Goal: Check status: Check status

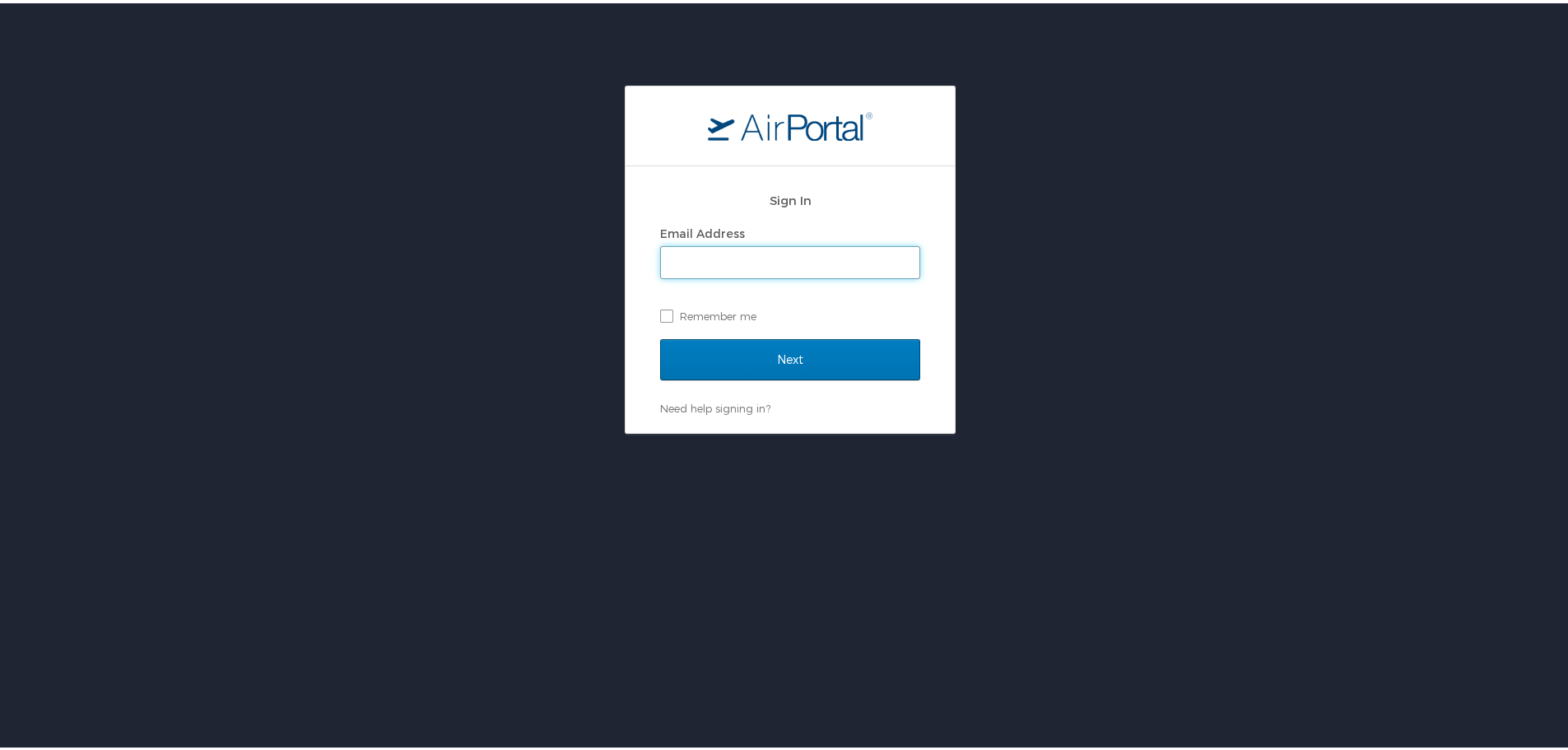
click at [784, 268] on input "Email Address" at bounding box center [790, 258] width 258 height 31
type input "kim.beesley@pikespeak.edu"
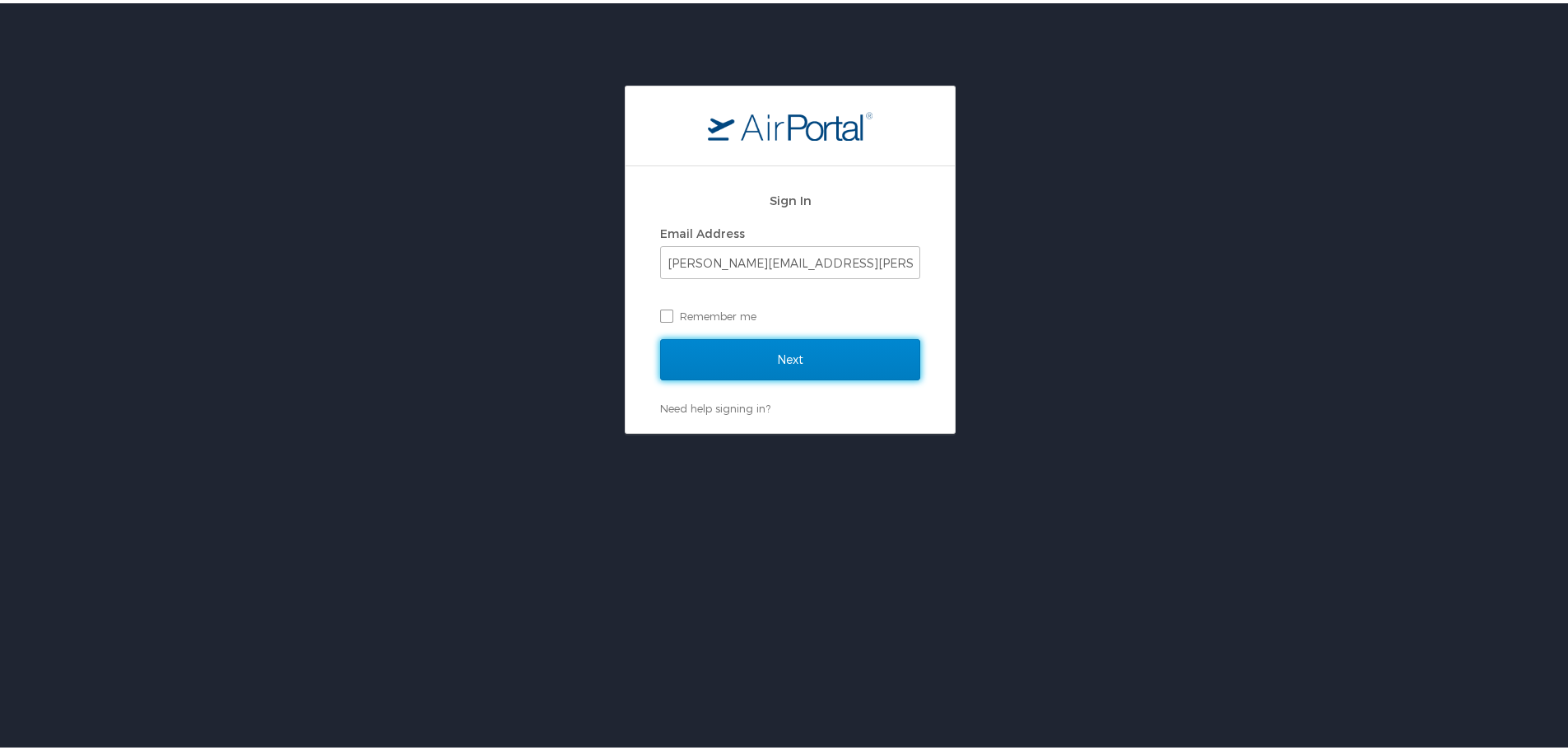
click at [778, 359] on input "Next" at bounding box center [790, 357] width 260 height 42
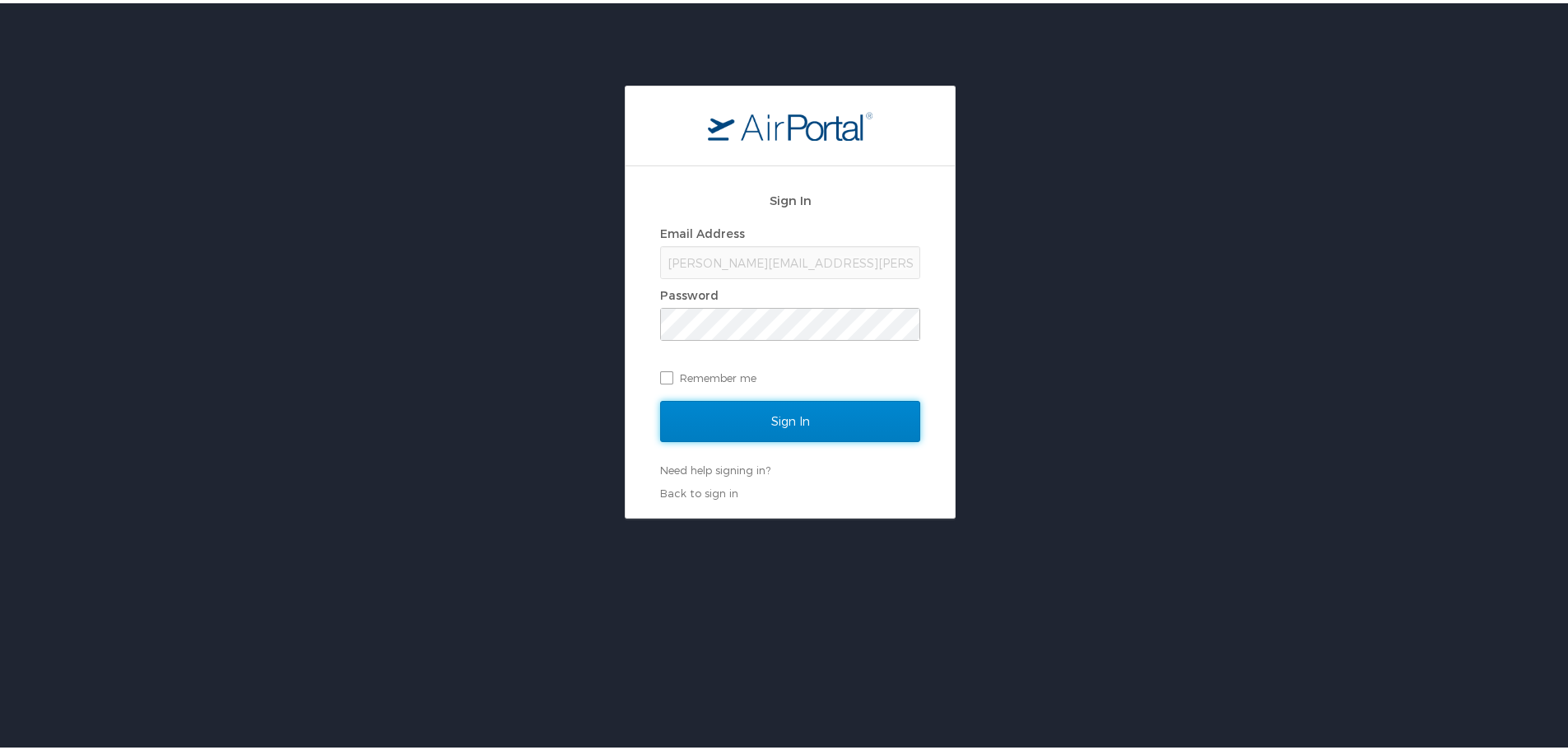
click at [833, 418] on input "Sign In" at bounding box center [790, 419] width 260 height 42
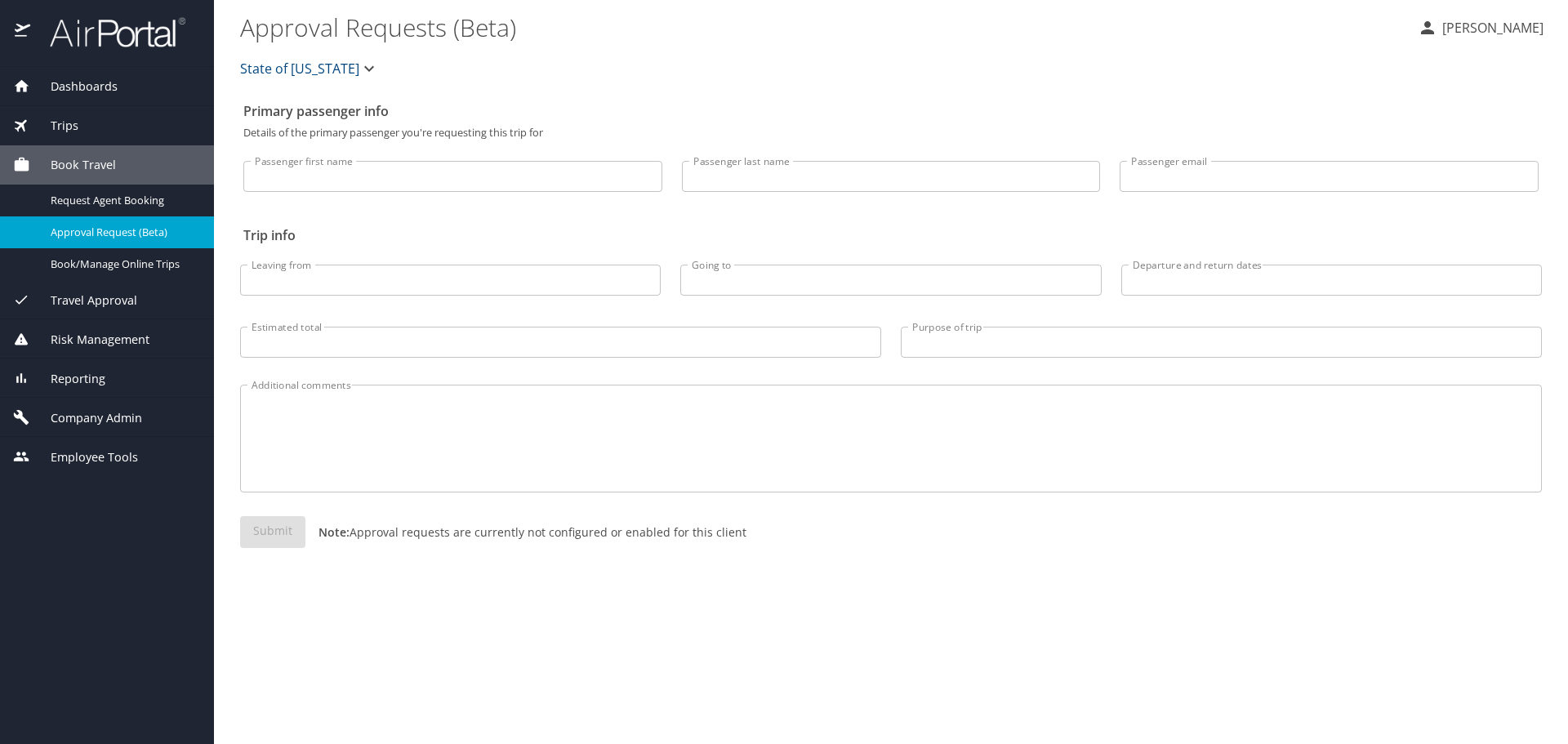
click at [65, 129] on span "Trips" at bounding box center [54, 125] width 49 height 18
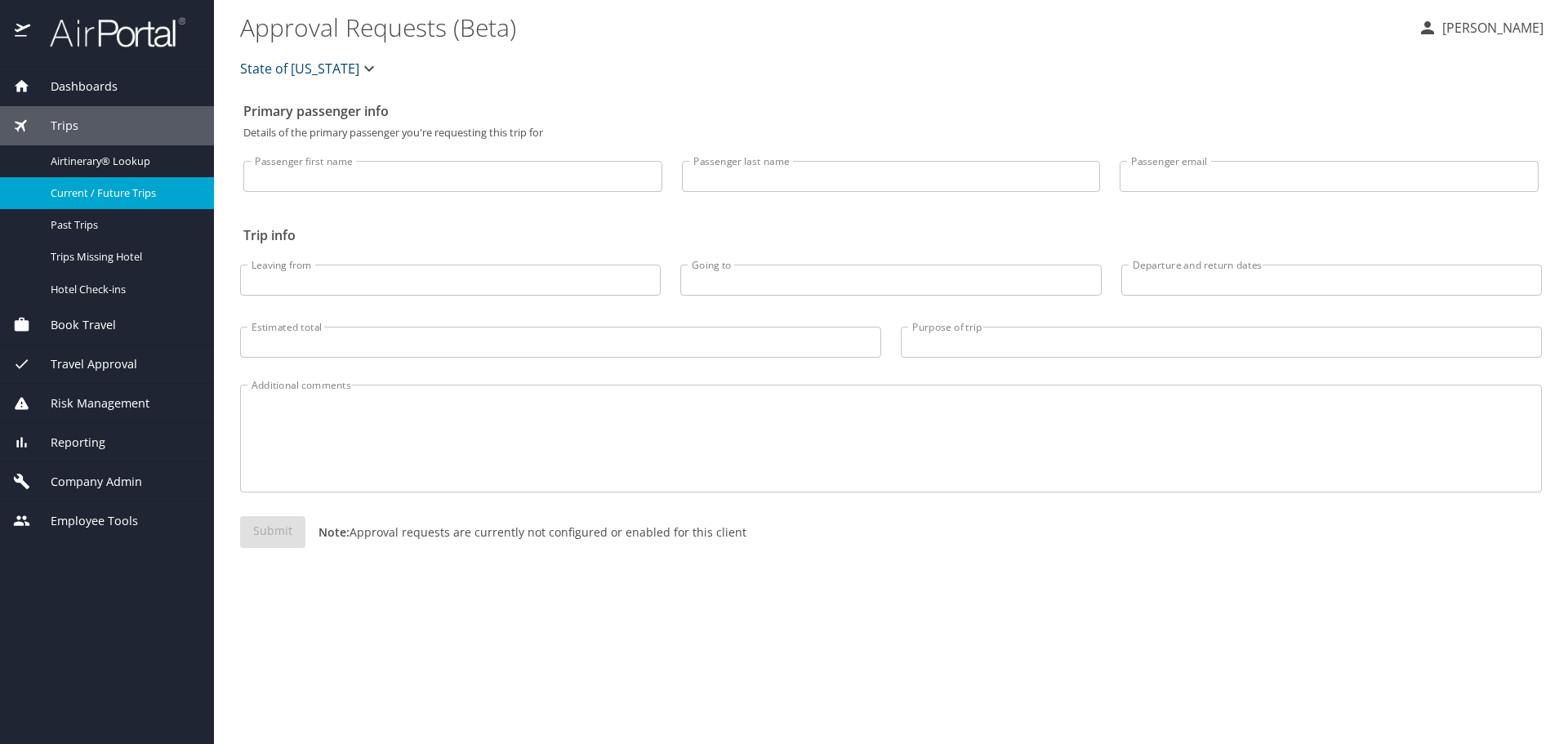
click at [112, 194] on span "Current / Future Trips" at bounding box center [123, 193] width 144 height 16
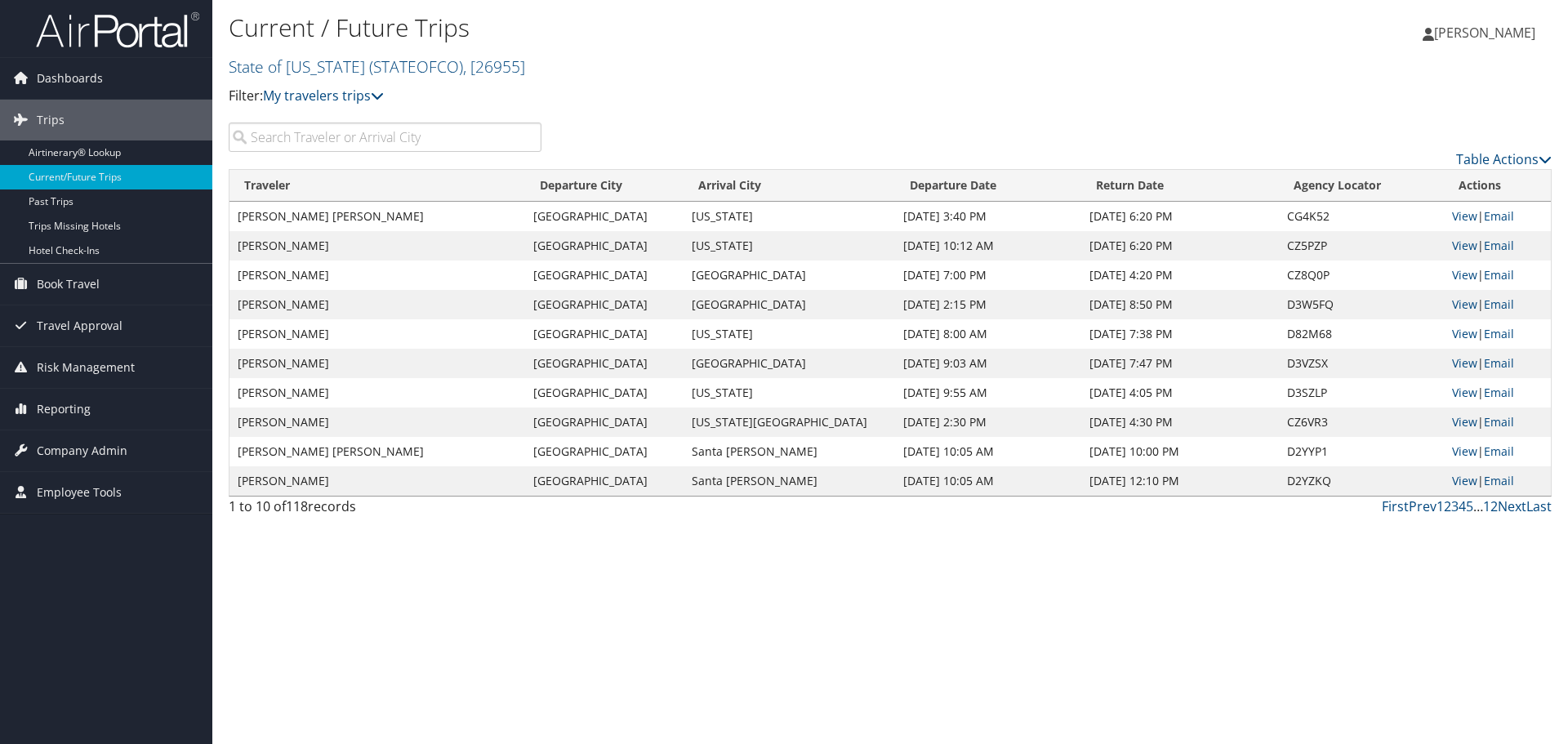
click at [379, 139] on input "search" at bounding box center [385, 137] width 312 height 29
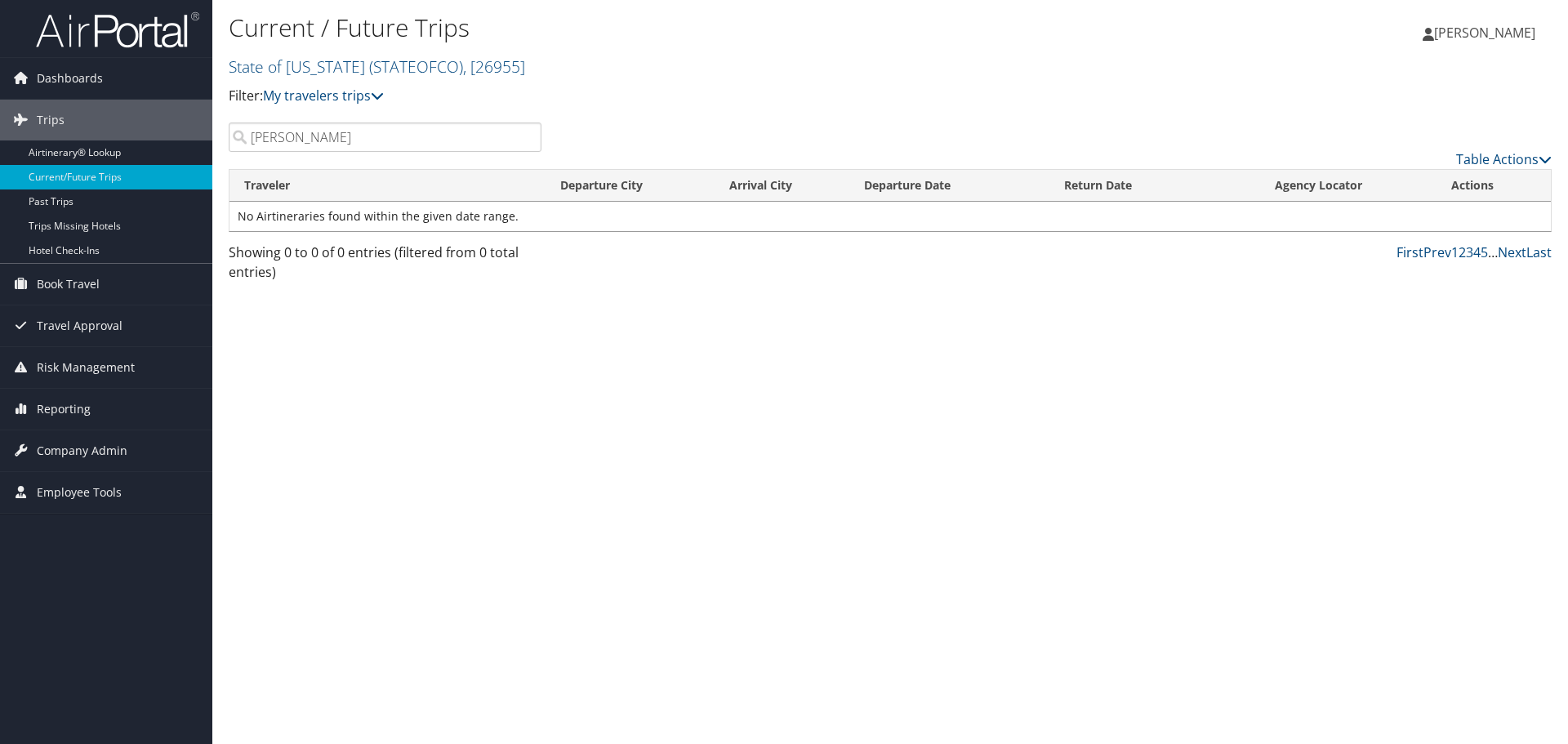
drag, startPoint x: 372, startPoint y: 136, endPoint x: 228, endPoint y: 165, distance: 146.9
click at [230, 149] on input "nelson" at bounding box center [385, 137] width 312 height 29
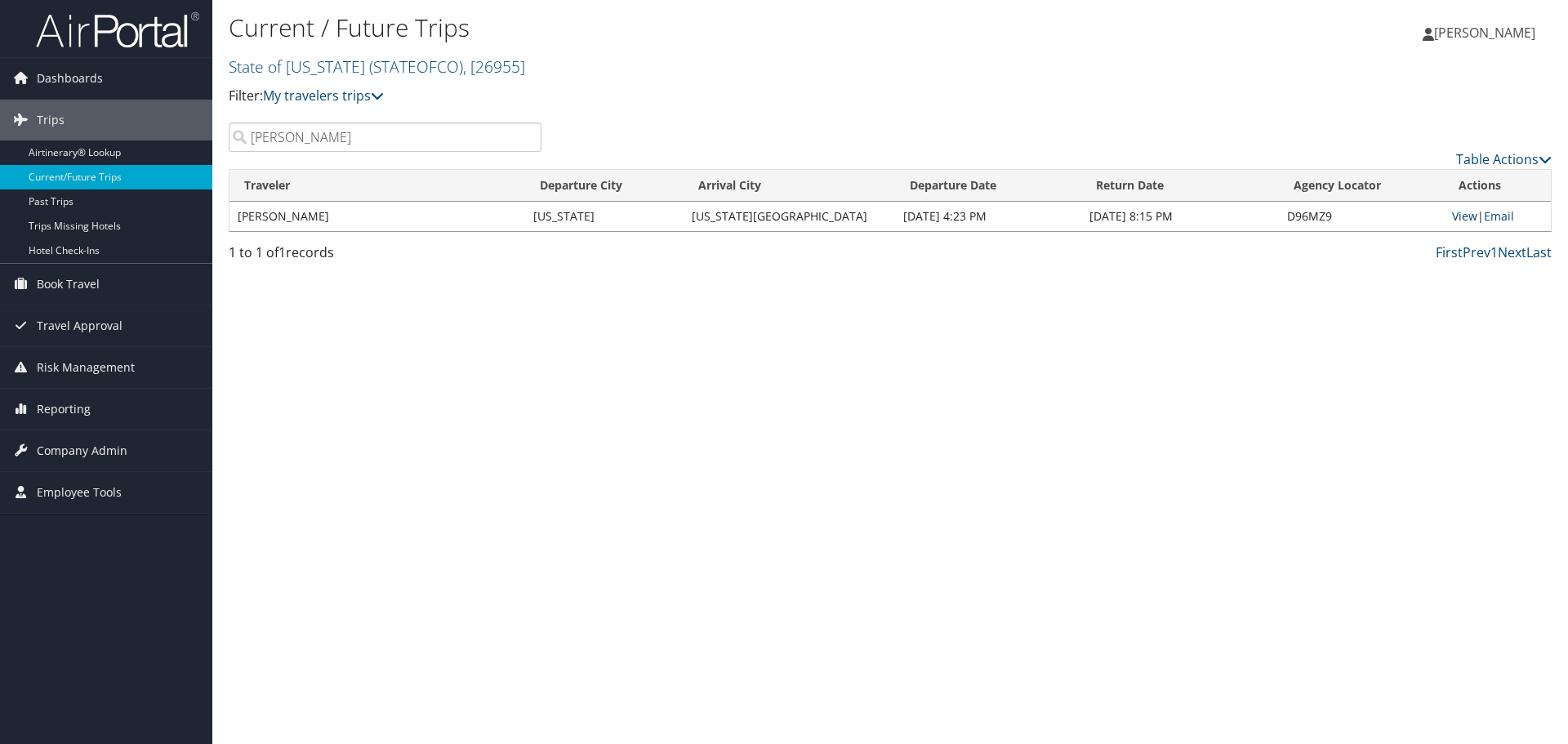
click at [1459, 216] on link "View" at bounding box center [1464, 216] width 25 height 16
drag, startPoint x: 311, startPoint y: 139, endPoint x: 222, endPoint y: 139, distance: 89.0
click at [222, 139] on div "dececco" at bounding box center [385, 137] width 338 height 29
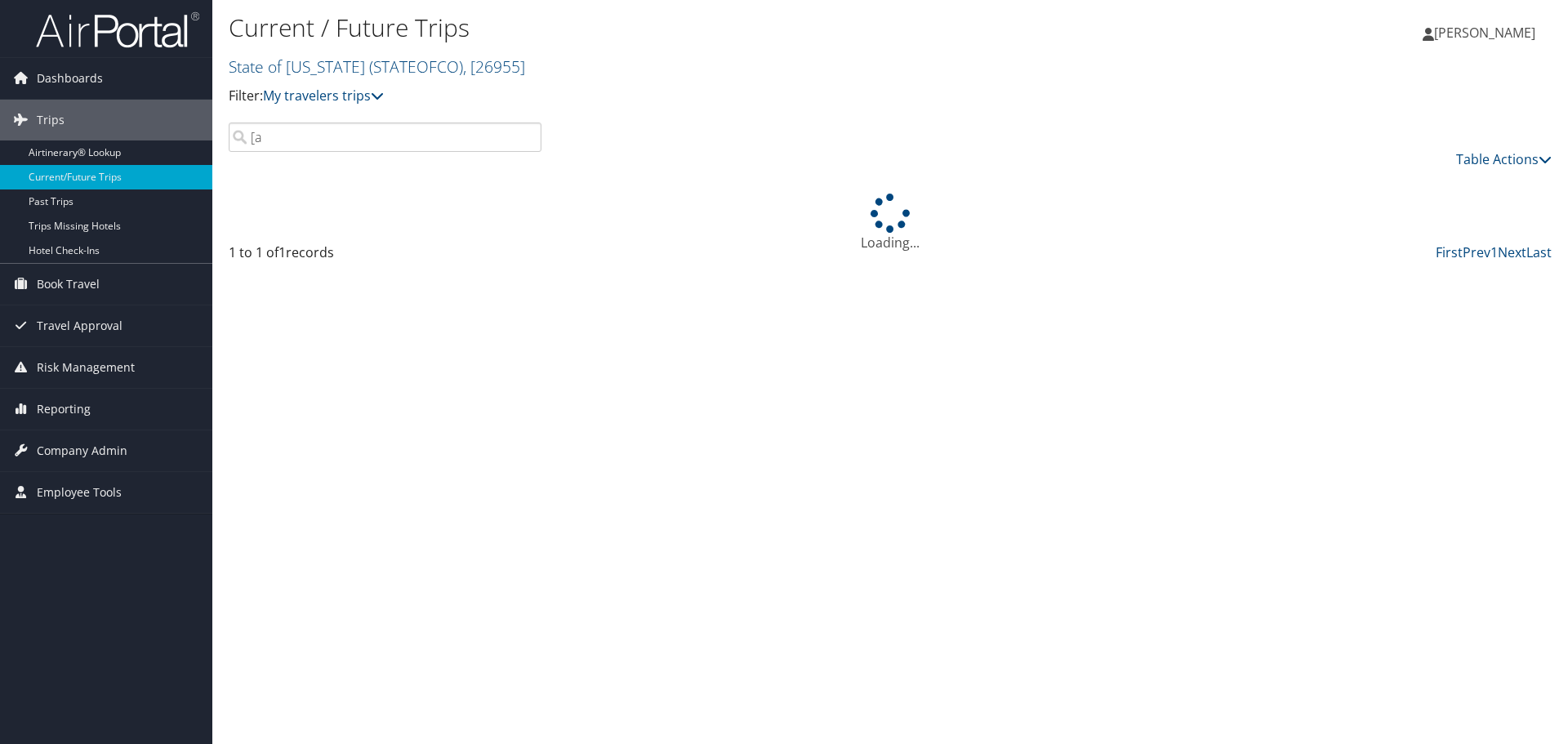
type input "["
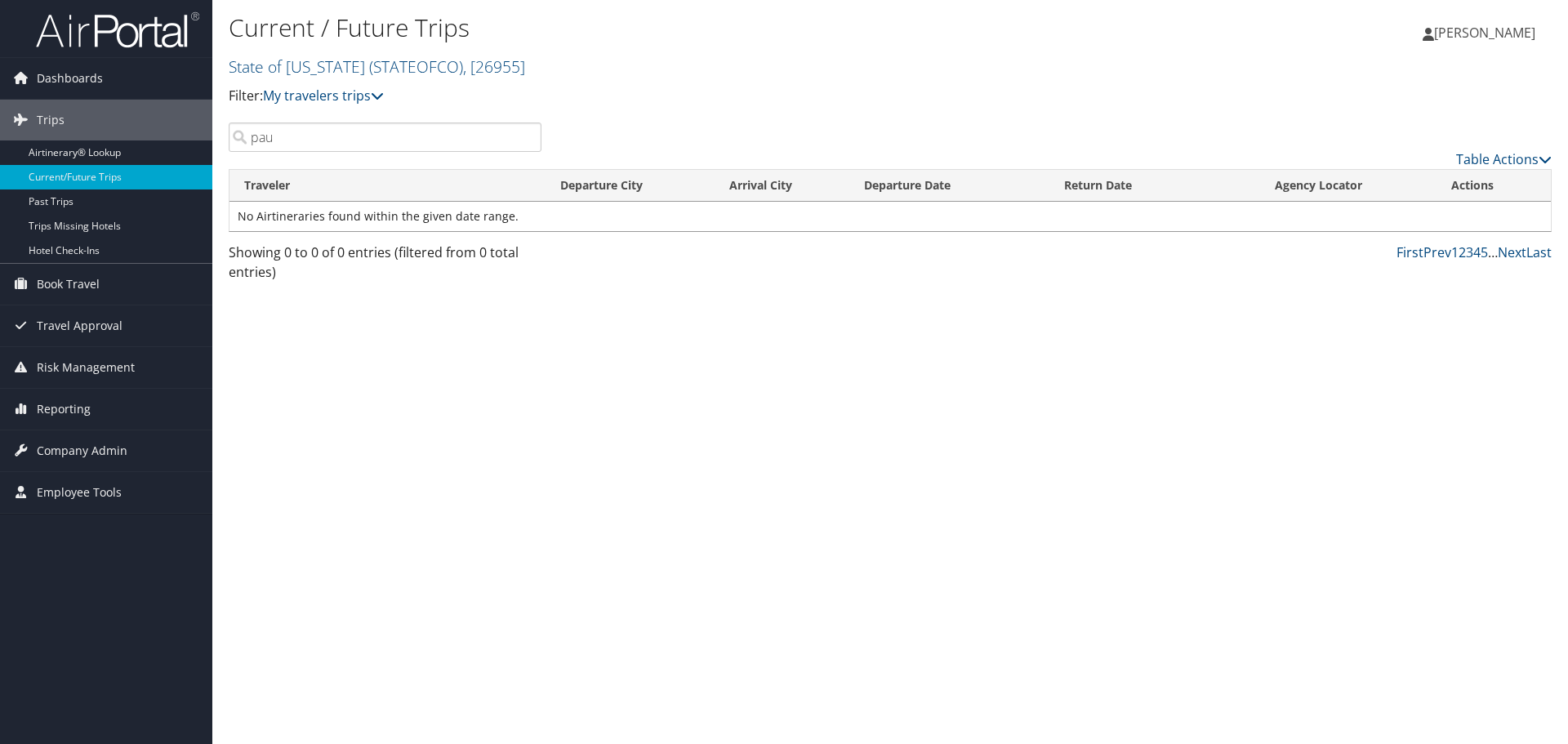
type input "paul"
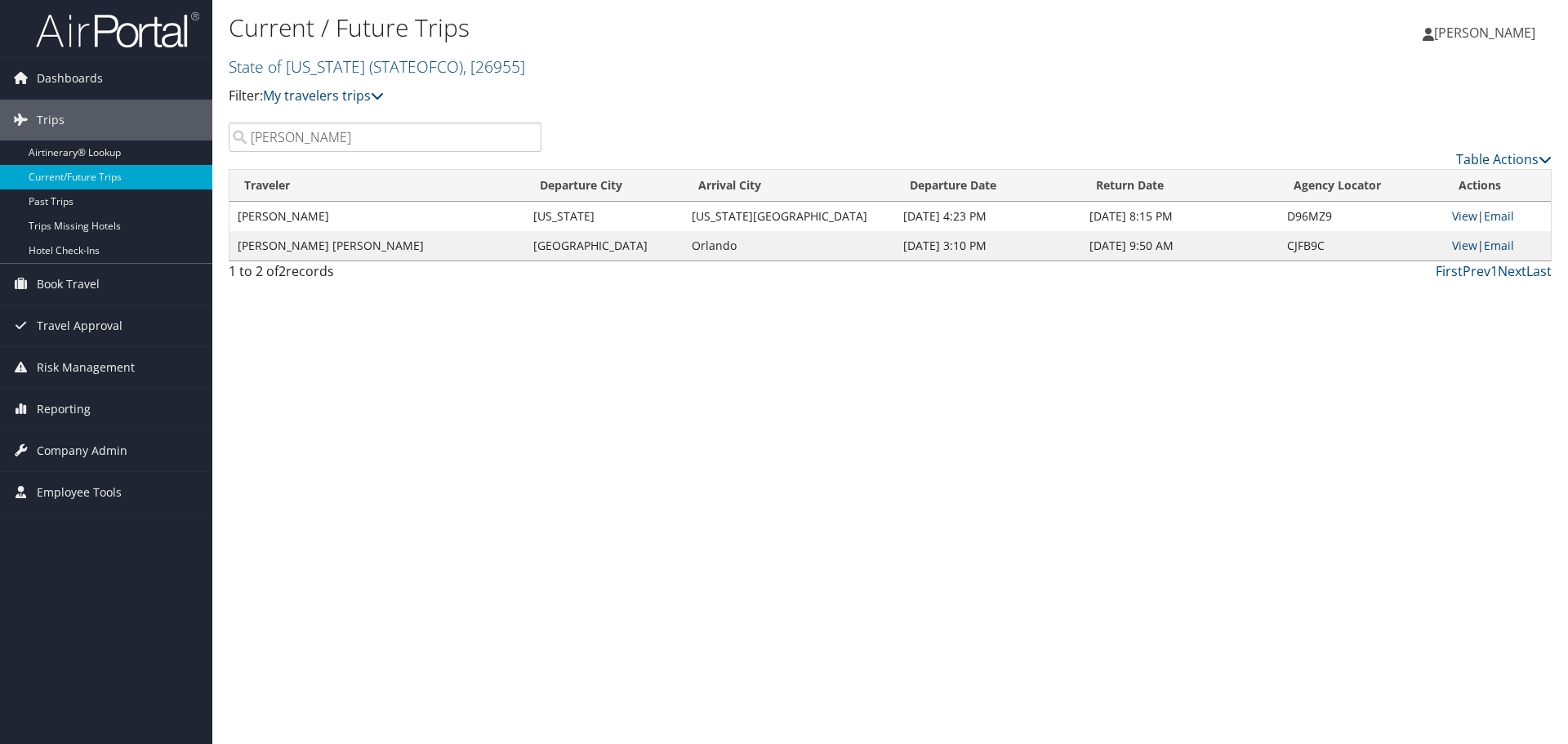
drag, startPoint x: 279, startPoint y: 138, endPoint x: 247, endPoint y: 143, distance: 32.4
click at [248, 143] on input "paul" at bounding box center [385, 137] width 312 height 29
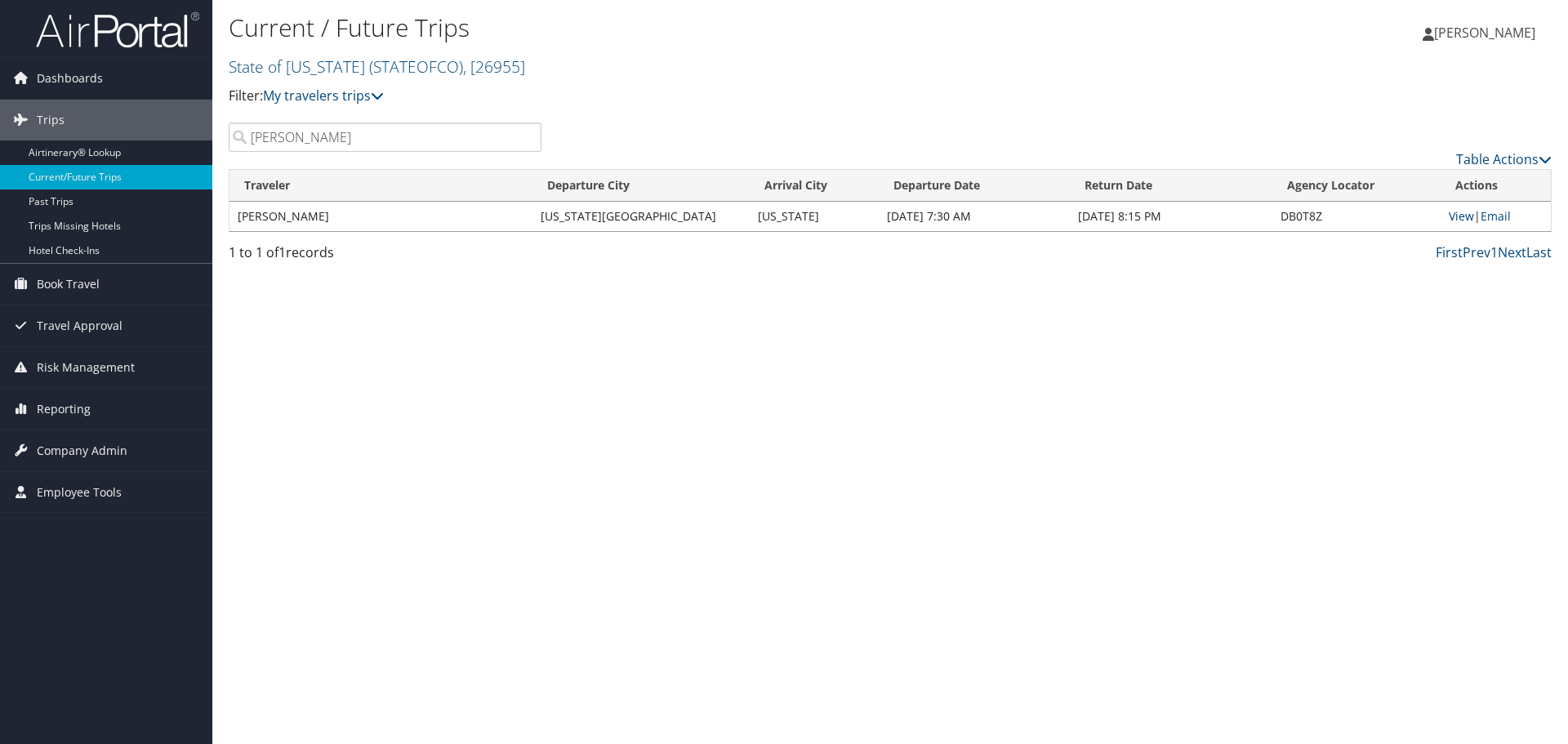
click at [1453, 215] on link "View" at bounding box center [1461, 216] width 25 height 16
drag, startPoint x: 421, startPoint y: 131, endPoint x: 191, endPoint y: 130, distance: 230.0
click at [191, 130] on div "Dashboards AirPortal 360™ (Manager) My Travel Dashboard Trips Airtinerary® Look…" at bounding box center [784, 372] width 1568 height 744
click at [1456, 217] on link "View" at bounding box center [1461, 216] width 25 height 16
drag, startPoint x: 277, startPoint y: 140, endPoint x: 211, endPoint y: 145, distance: 66.2
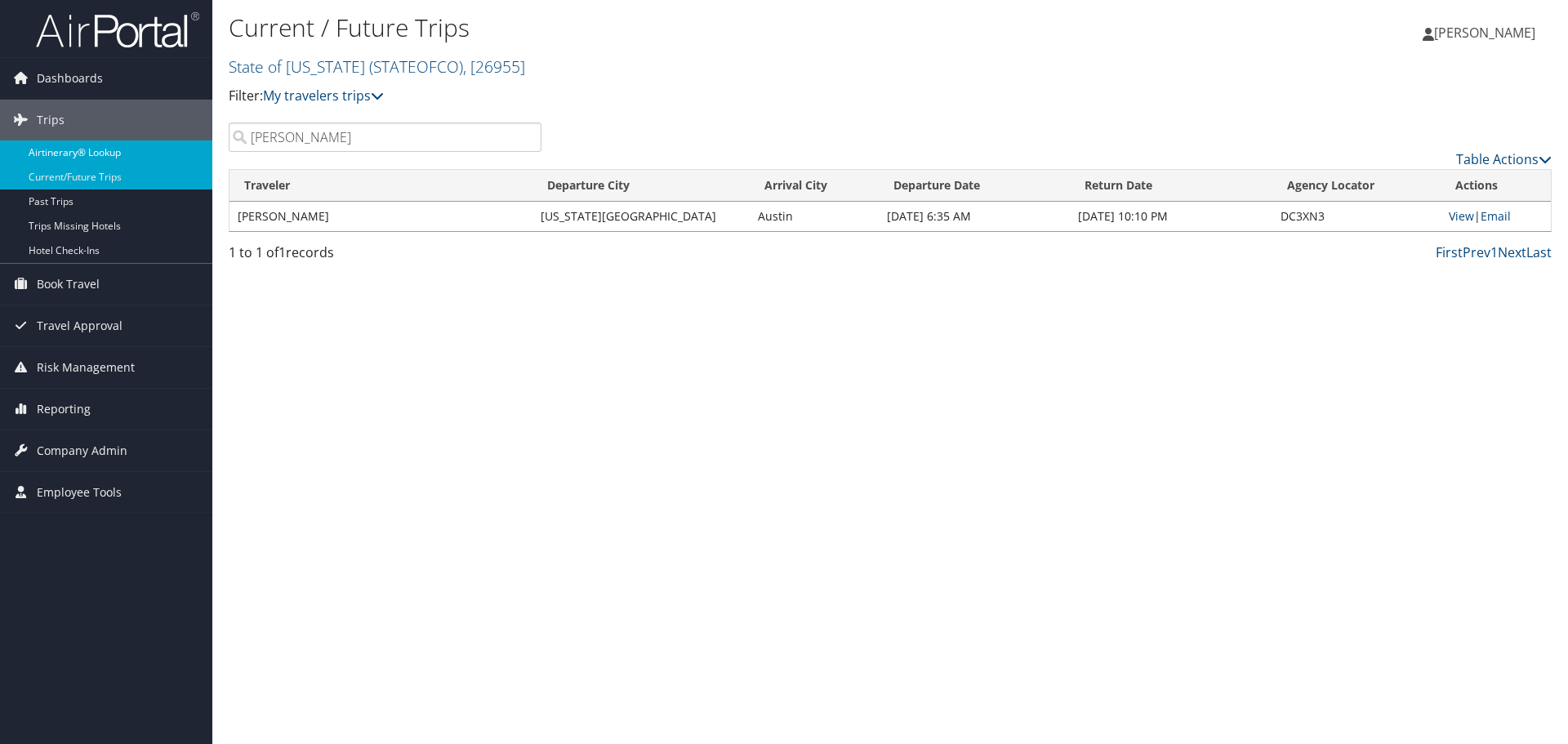
click at [211, 145] on div "Dashboards AirPortal 360™ (Manager) My Travel Dashboard Trips Airtinerary® Look…" at bounding box center [784, 372] width 1568 height 744
click at [1455, 215] on link "View" at bounding box center [1461, 216] width 25 height 16
drag, startPoint x: 402, startPoint y: 135, endPoint x: 245, endPoint y: 145, distance: 157.3
click at [245, 145] on input "schoolcraft" at bounding box center [385, 137] width 312 height 29
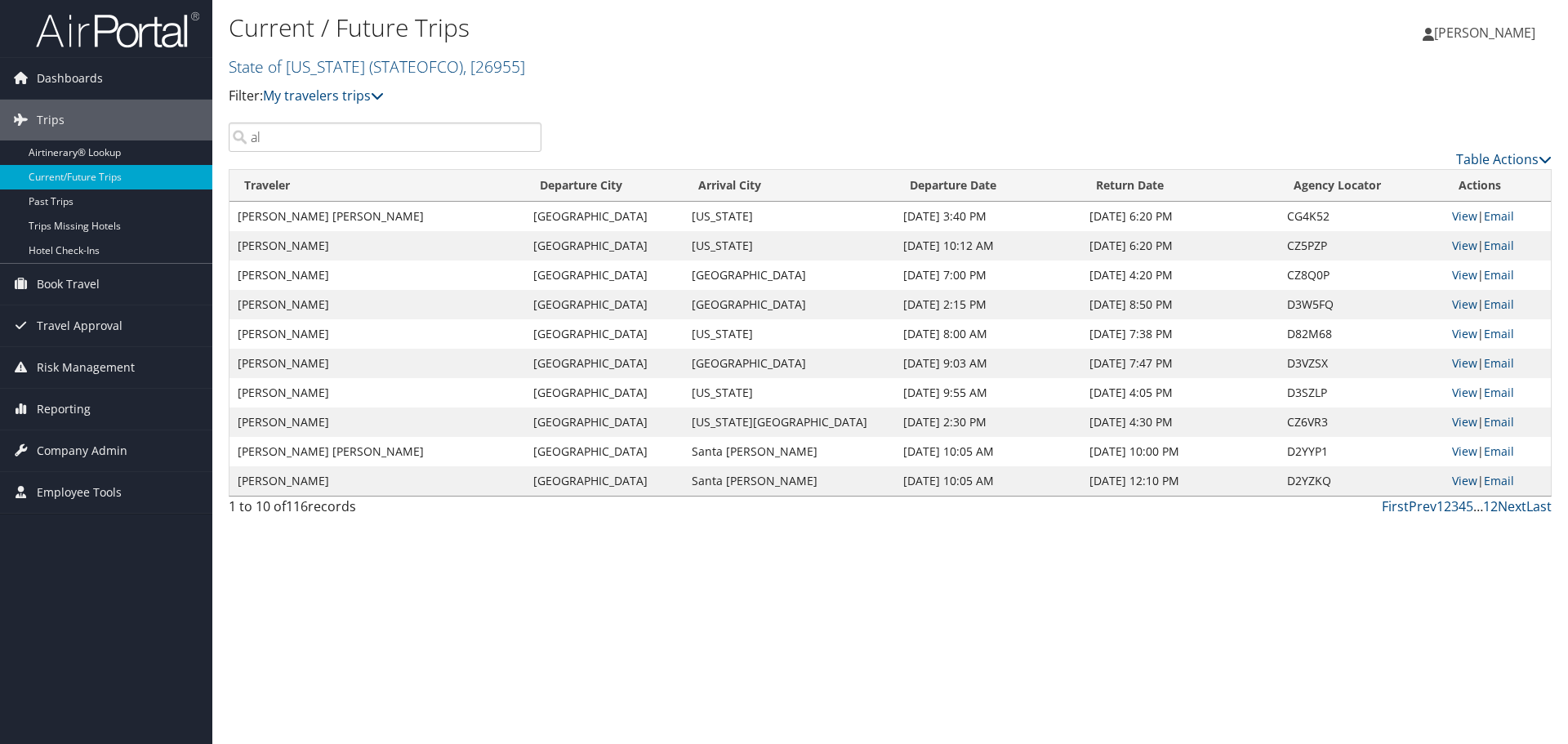
type input "a"
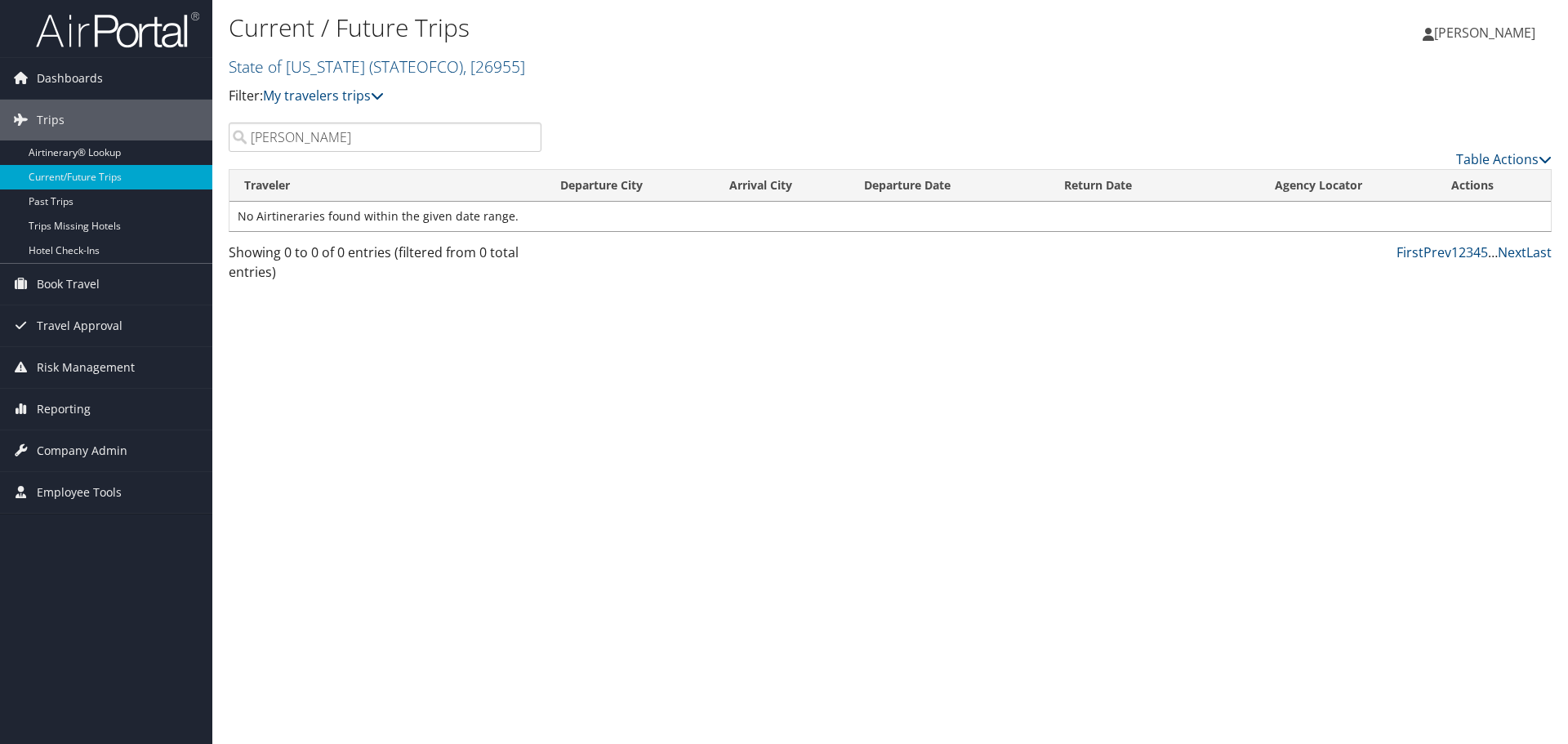
drag, startPoint x: 278, startPoint y: 143, endPoint x: 235, endPoint y: 147, distance: 43.2
click at [235, 147] on input "lutz" at bounding box center [385, 137] width 312 height 29
drag, startPoint x: 292, startPoint y: 139, endPoint x: 235, endPoint y: 142, distance: 57.1
click at [235, 142] on input "angry" at bounding box center [385, 137] width 312 height 29
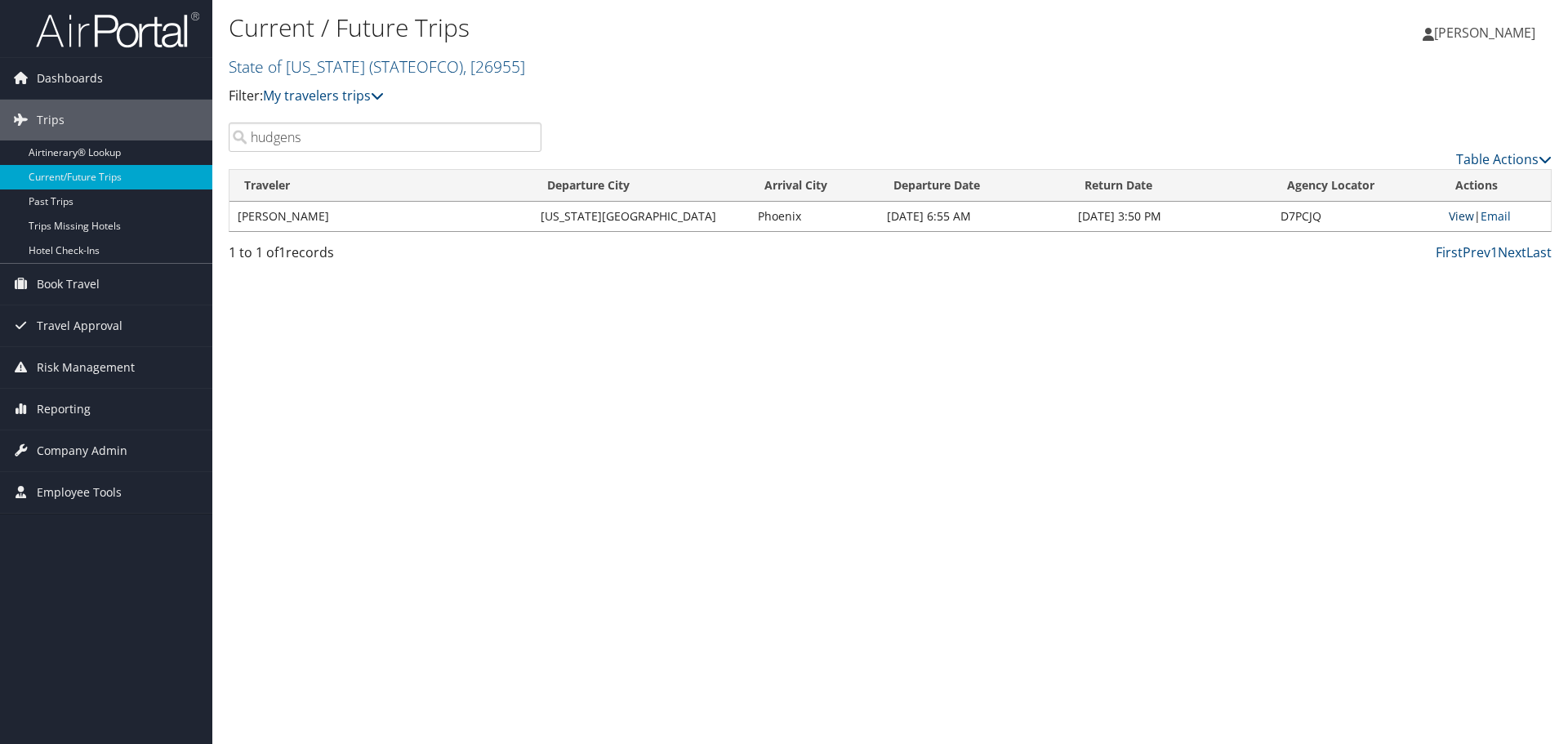
click at [1449, 215] on link "View" at bounding box center [1461, 216] width 25 height 16
drag, startPoint x: 382, startPoint y: 139, endPoint x: 222, endPoint y: 134, distance: 160.1
click at [222, 134] on div "hudgens" at bounding box center [385, 137] width 338 height 29
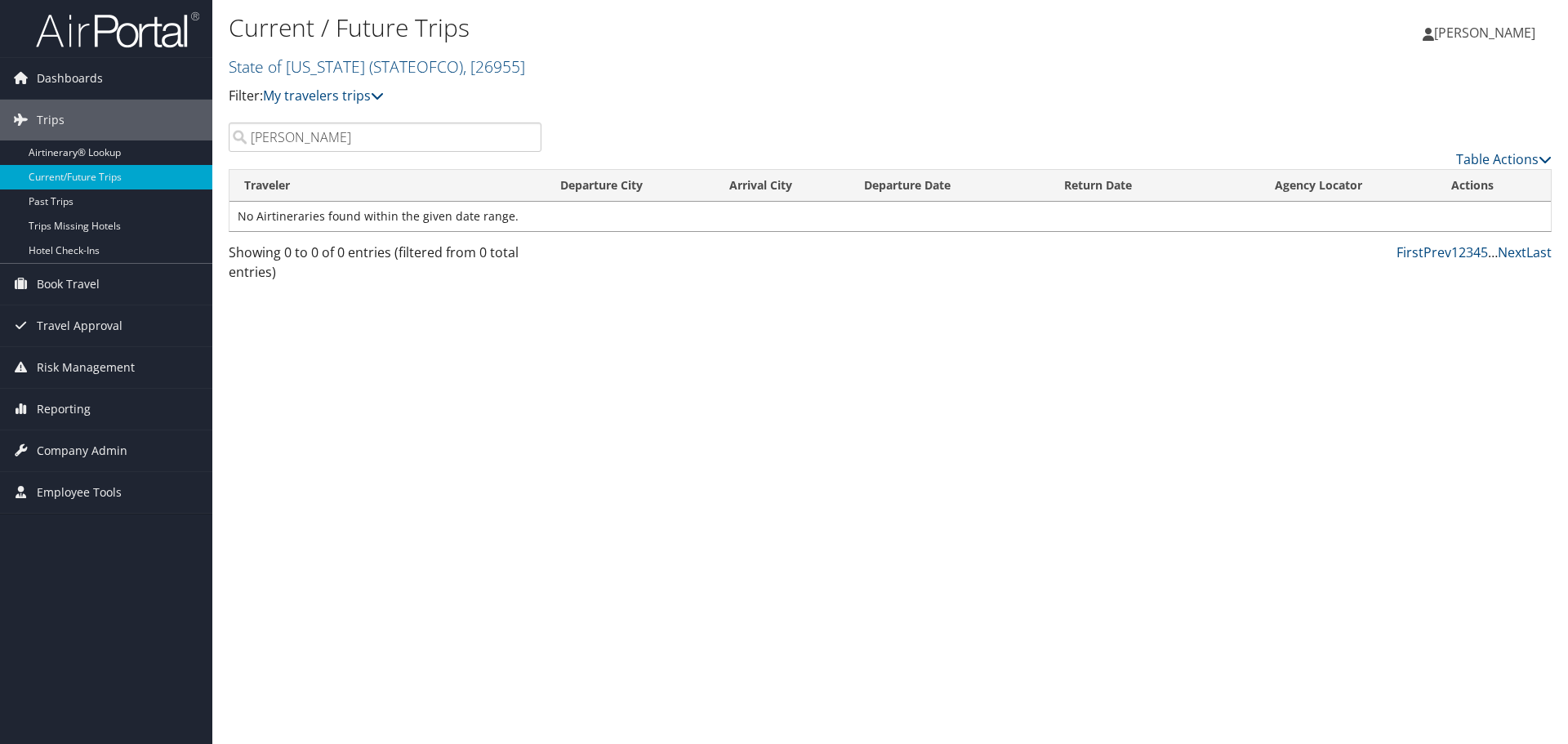
drag, startPoint x: 344, startPoint y: 142, endPoint x: 232, endPoint y: 145, distance: 112.0
click at [233, 145] on input "jimenez" at bounding box center [385, 137] width 312 height 29
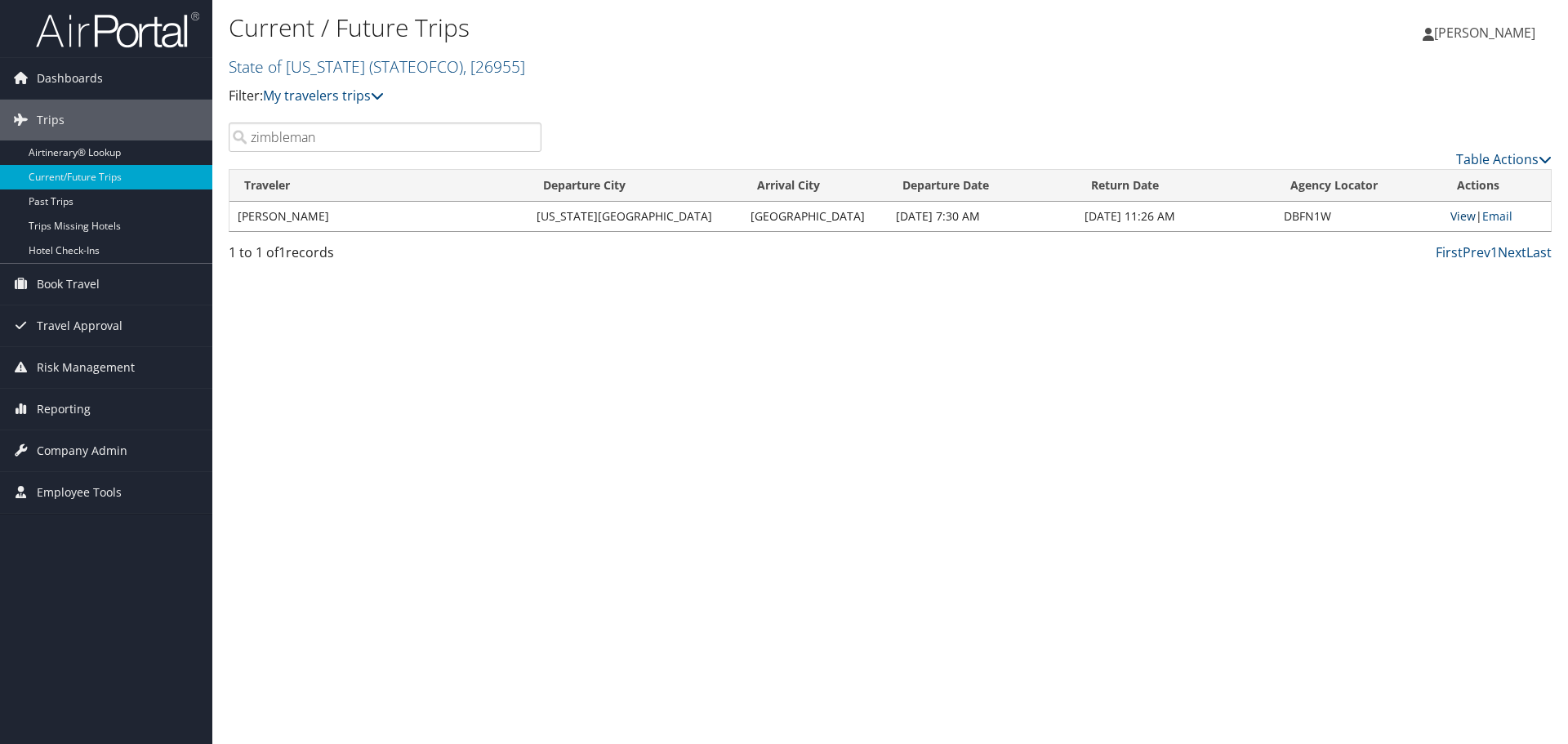
click at [1450, 219] on link "View" at bounding box center [1462, 216] width 25 height 16
drag, startPoint x: 328, startPoint y: 138, endPoint x: 218, endPoint y: 147, distance: 110.4
click at [218, 147] on div "zimbleman" at bounding box center [385, 137] width 338 height 29
click at [1459, 215] on link "View" at bounding box center [1462, 216] width 25 height 16
drag, startPoint x: 369, startPoint y: 140, endPoint x: 235, endPoint y: 139, distance: 134.0
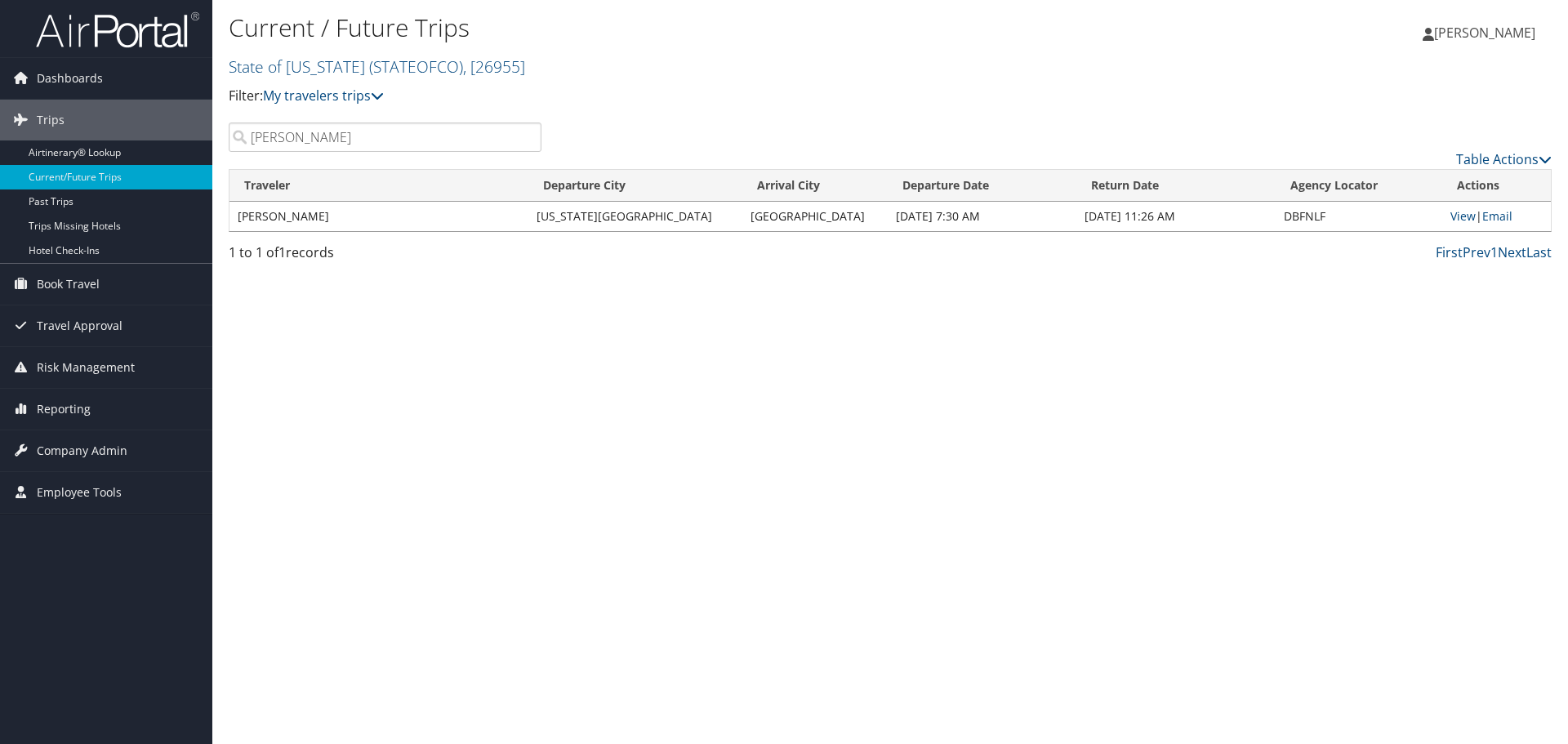
click at [235, 139] on input "bratschi" at bounding box center [385, 137] width 312 height 29
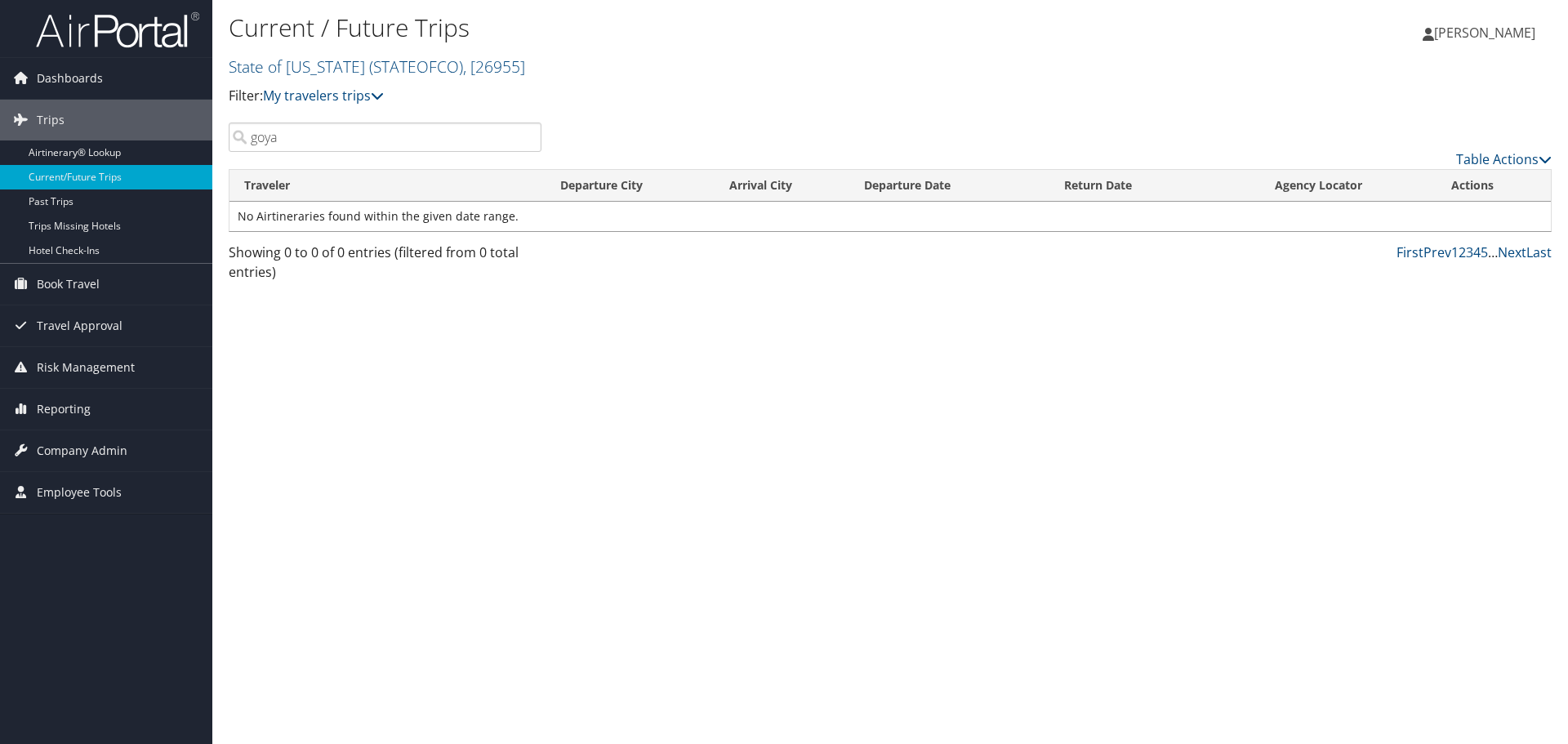
drag, startPoint x: 276, startPoint y: 137, endPoint x: 246, endPoint y: 139, distance: 30.1
click at [246, 139] on input "goya" at bounding box center [385, 137] width 312 height 29
drag, startPoint x: 309, startPoint y: 137, endPoint x: 234, endPoint y: 139, distance: 75.0
click at [235, 139] on input "luttrell" at bounding box center [385, 137] width 312 height 29
drag, startPoint x: 282, startPoint y: 140, endPoint x: 235, endPoint y: 149, distance: 47.9
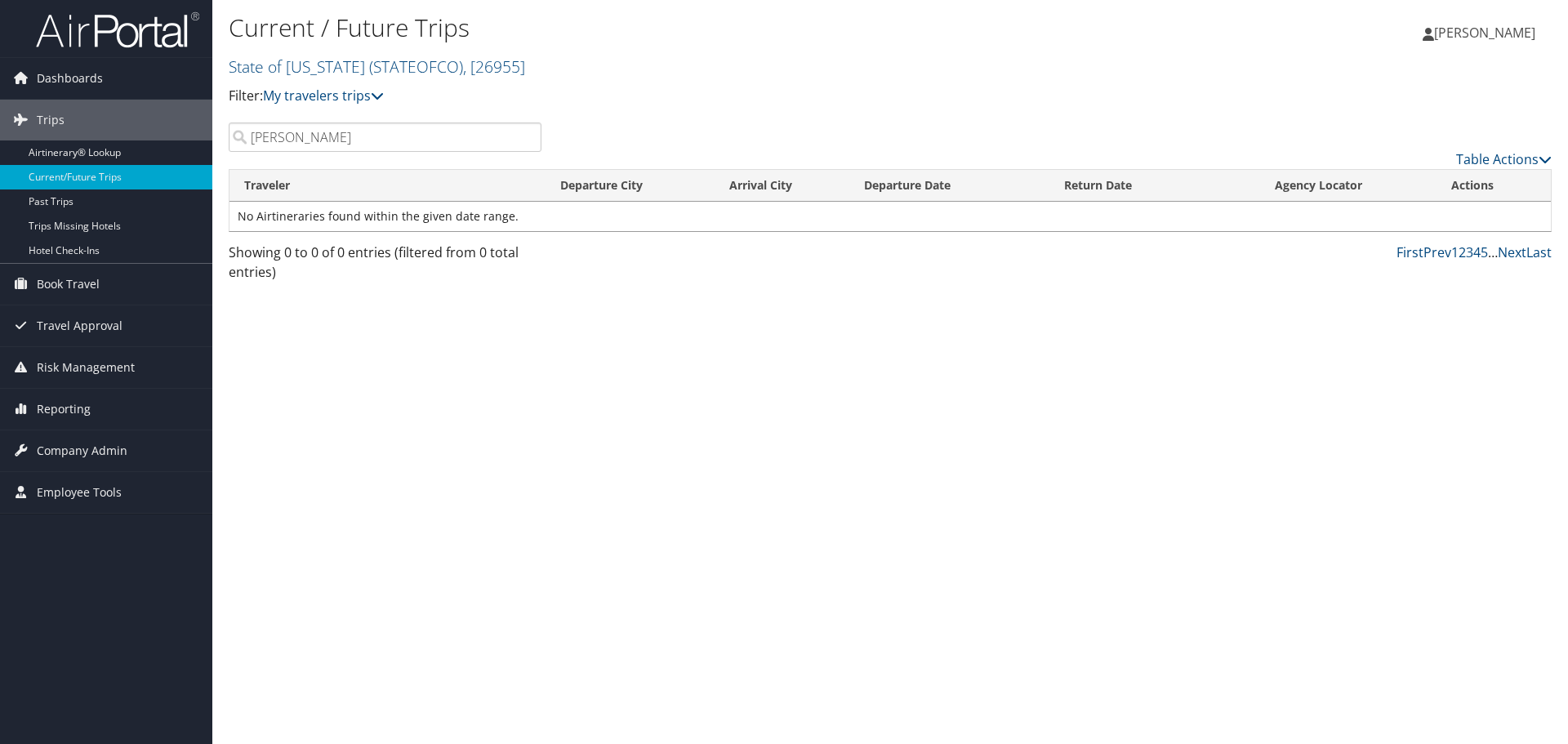
click at [235, 149] on input "bolton" at bounding box center [385, 137] width 312 height 29
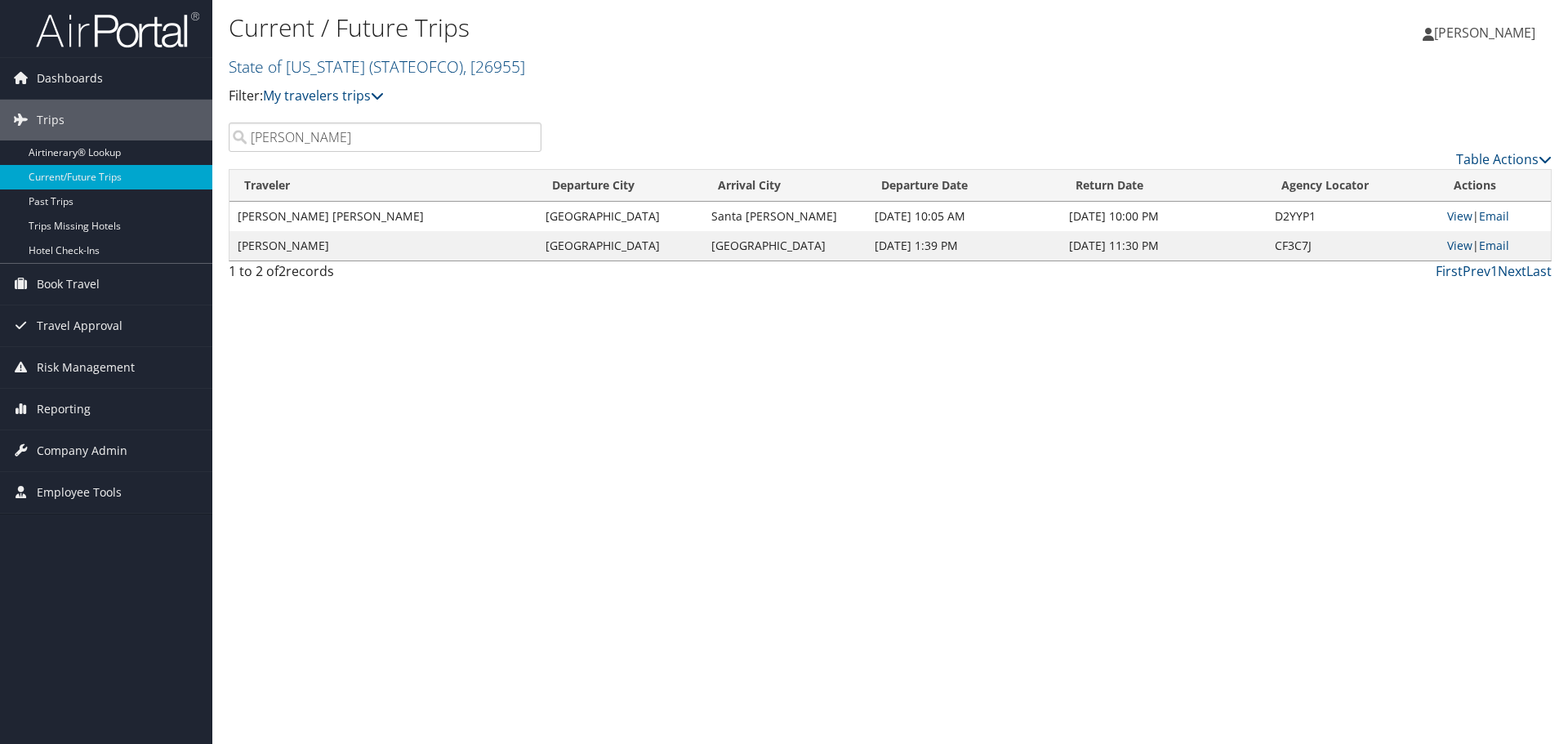
drag, startPoint x: 307, startPoint y: 139, endPoint x: 242, endPoint y: 139, distance: 65.0
click at [242, 139] on input "wallace" at bounding box center [385, 137] width 312 height 29
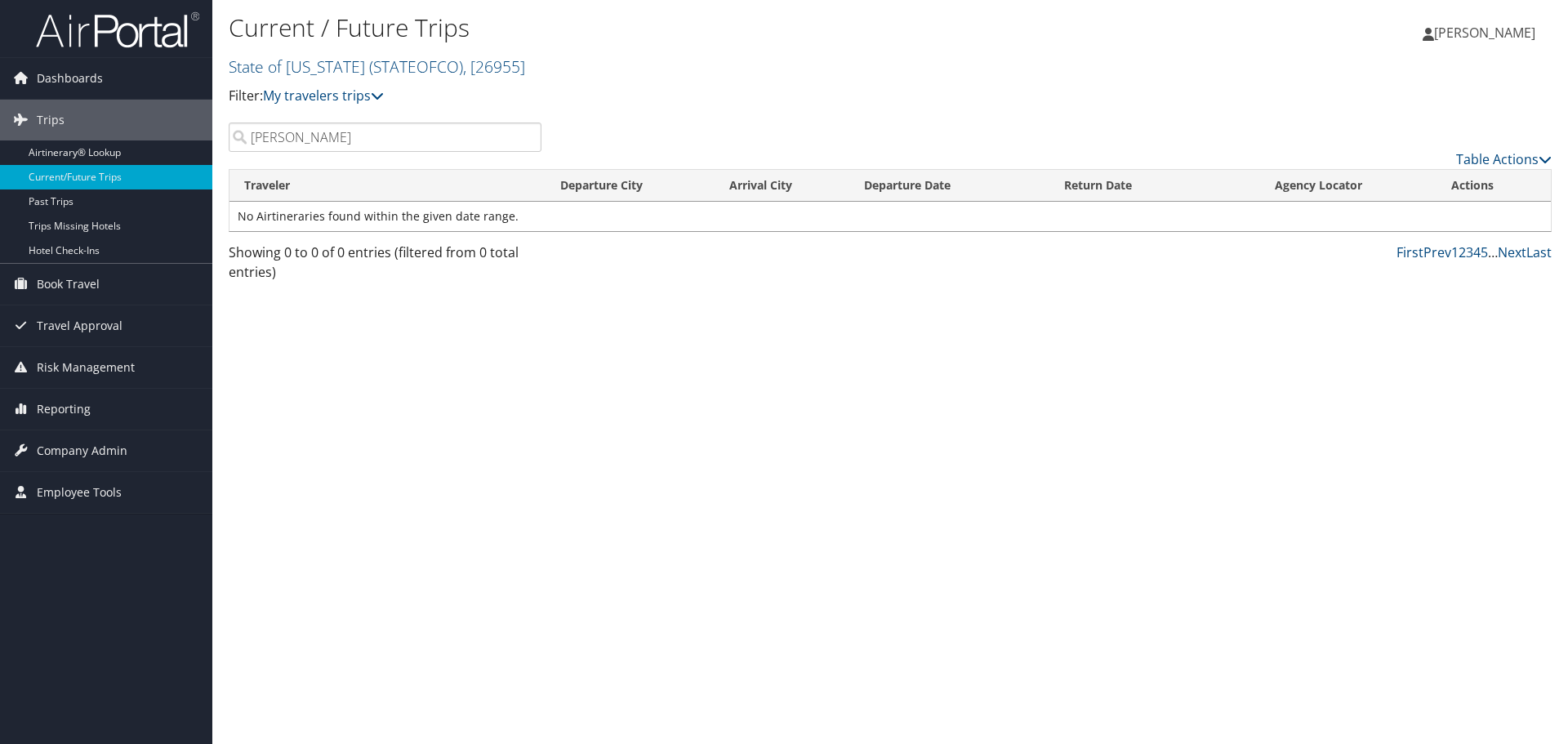
drag, startPoint x: 289, startPoint y: 136, endPoint x: 247, endPoint y: 143, distance: 42.6
click at [248, 143] on input "wulf" at bounding box center [385, 137] width 312 height 29
drag, startPoint x: 293, startPoint y: 138, endPoint x: 250, endPoint y: 141, distance: 43.1
click at [250, 141] on input "guy" at bounding box center [385, 137] width 312 height 29
drag, startPoint x: 331, startPoint y: 139, endPoint x: 240, endPoint y: 139, distance: 91.0
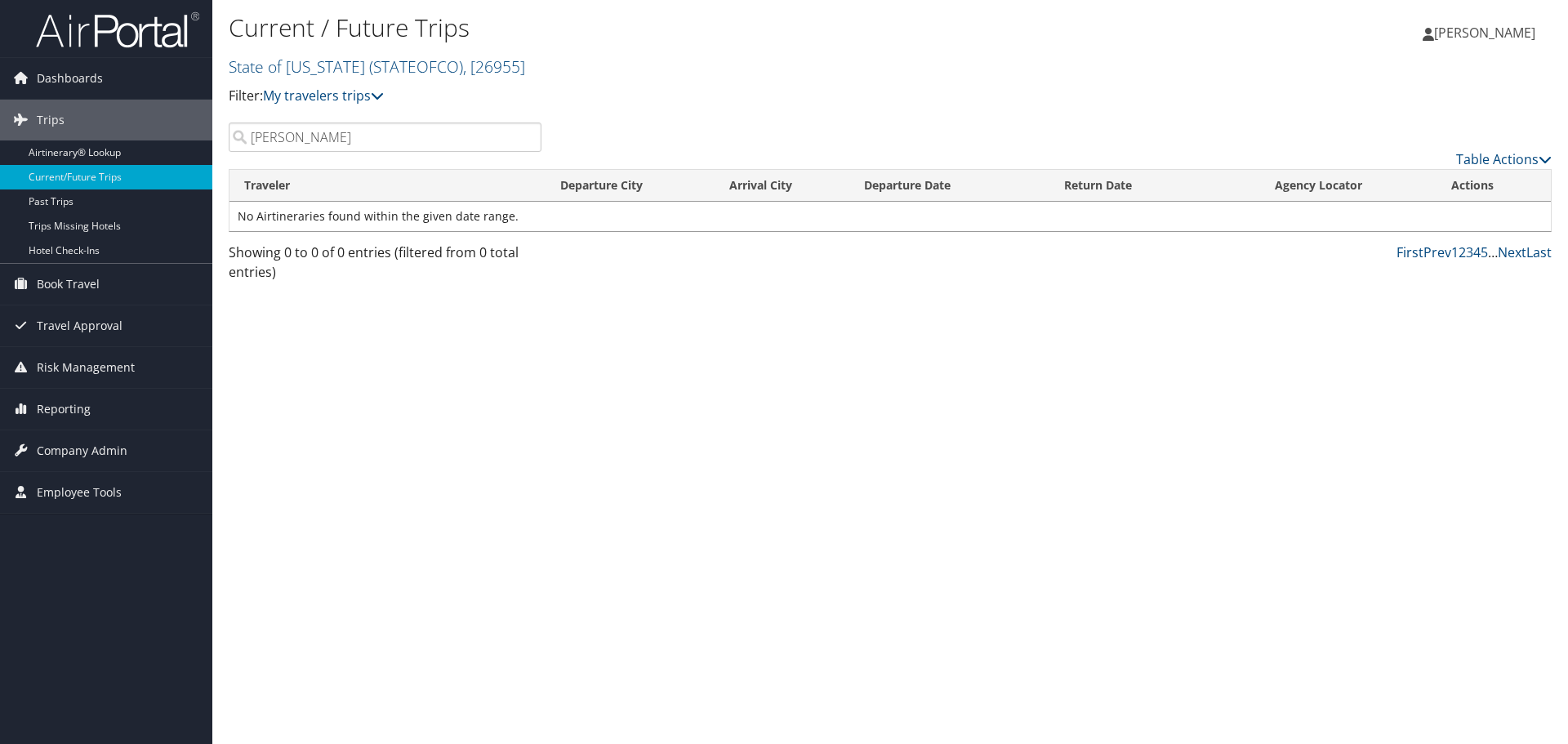
click at [241, 139] on input "krutsinger" at bounding box center [385, 137] width 312 height 29
drag, startPoint x: 295, startPoint y: 137, endPoint x: 232, endPoint y: 139, distance: 63.0
click at [232, 139] on input "zyonse" at bounding box center [385, 137] width 312 height 29
drag, startPoint x: 308, startPoint y: 139, endPoint x: 252, endPoint y: 139, distance: 56.0
click at [253, 138] on input "moore" at bounding box center [385, 137] width 312 height 29
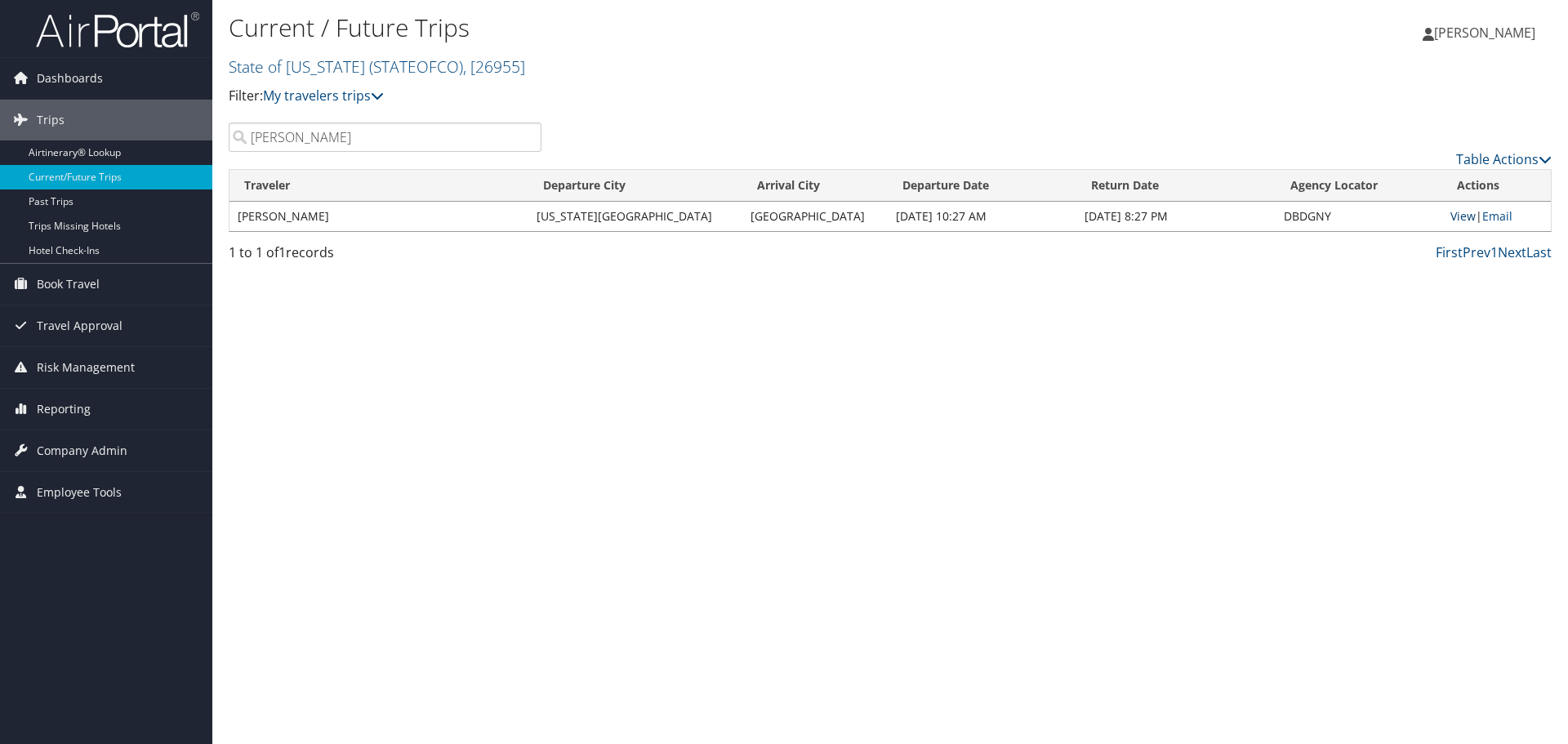
type input "likins"
click at [1454, 215] on link "View" at bounding box center [1462, 216] width 25 height 16
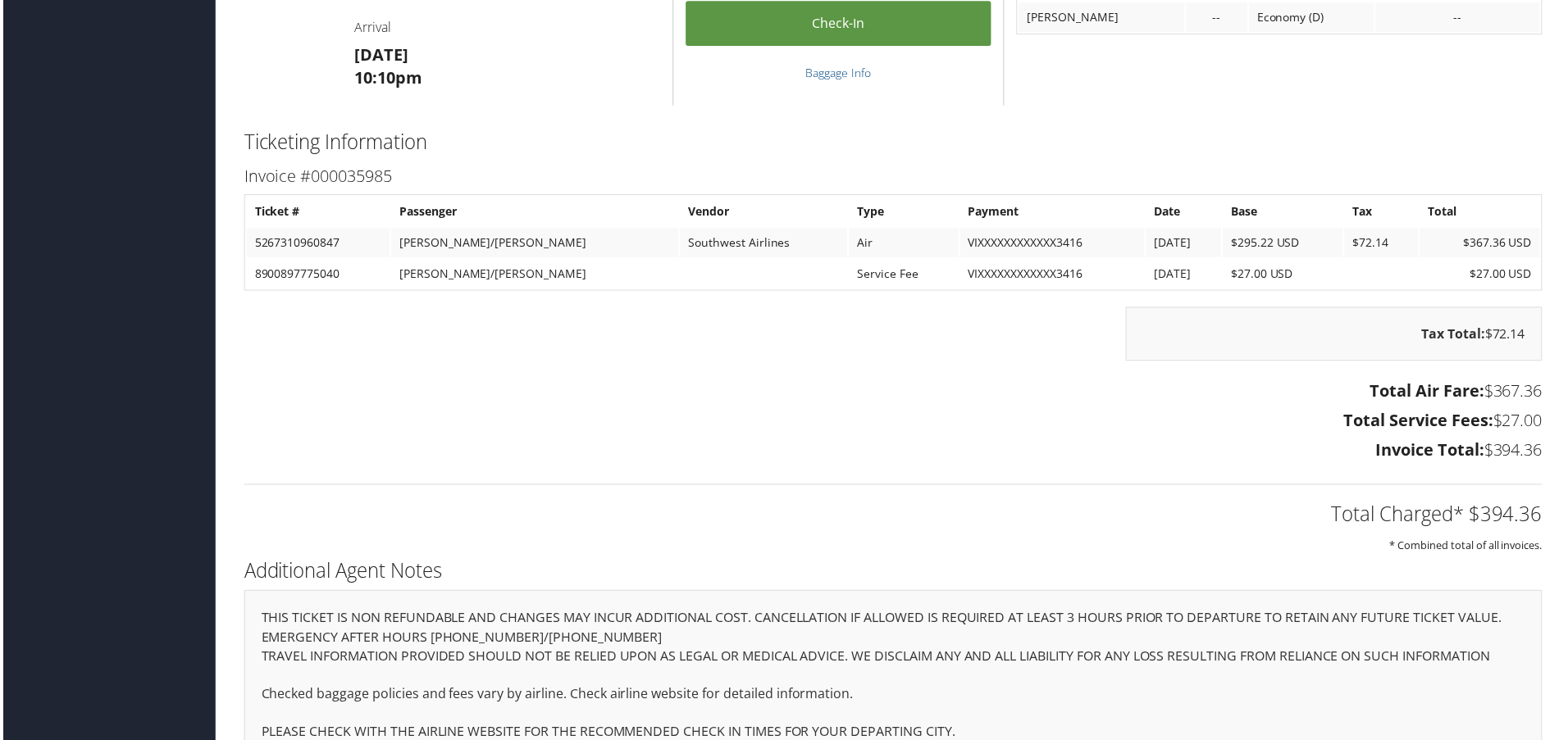
scroll to position [1949, 0]
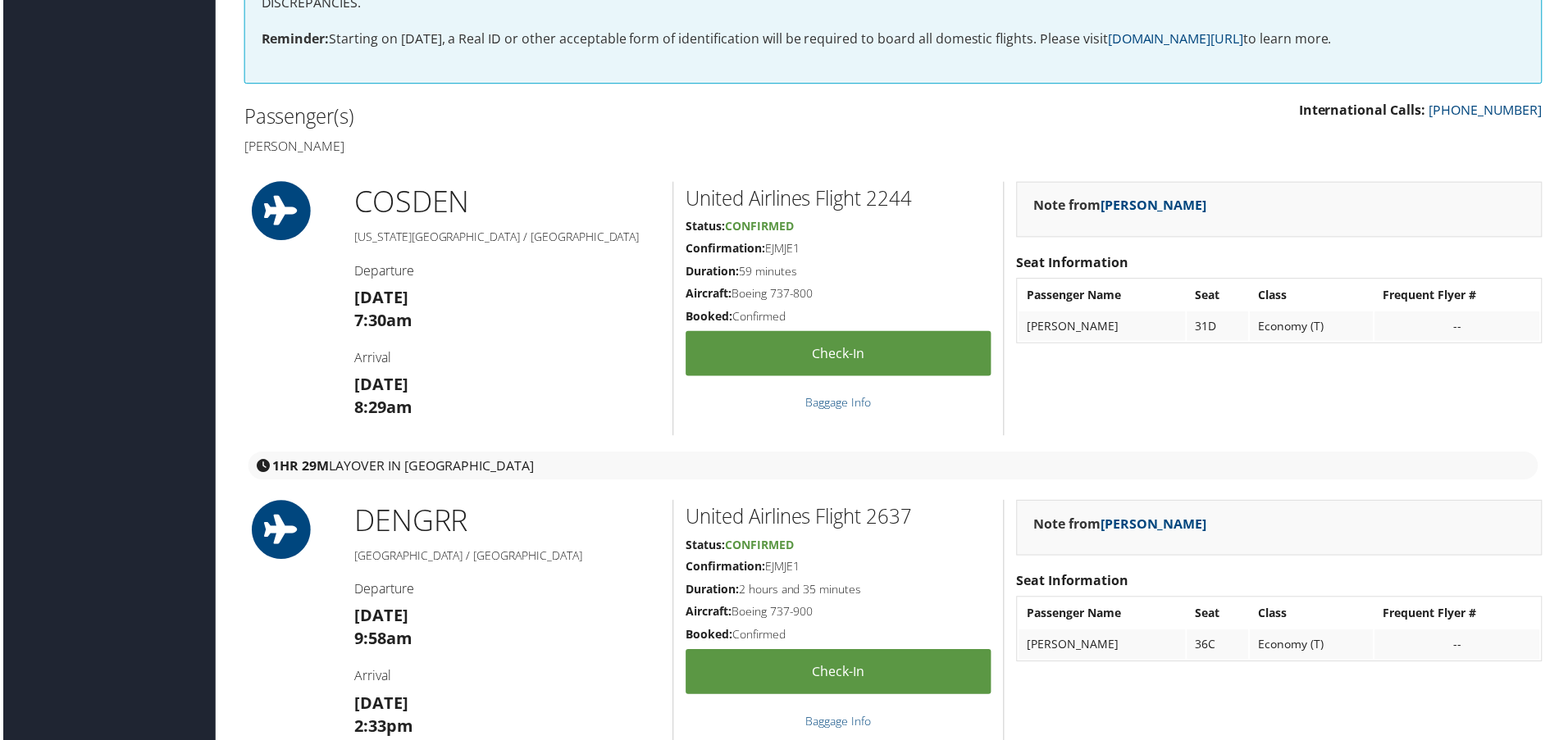
scroll to position [492, 0]
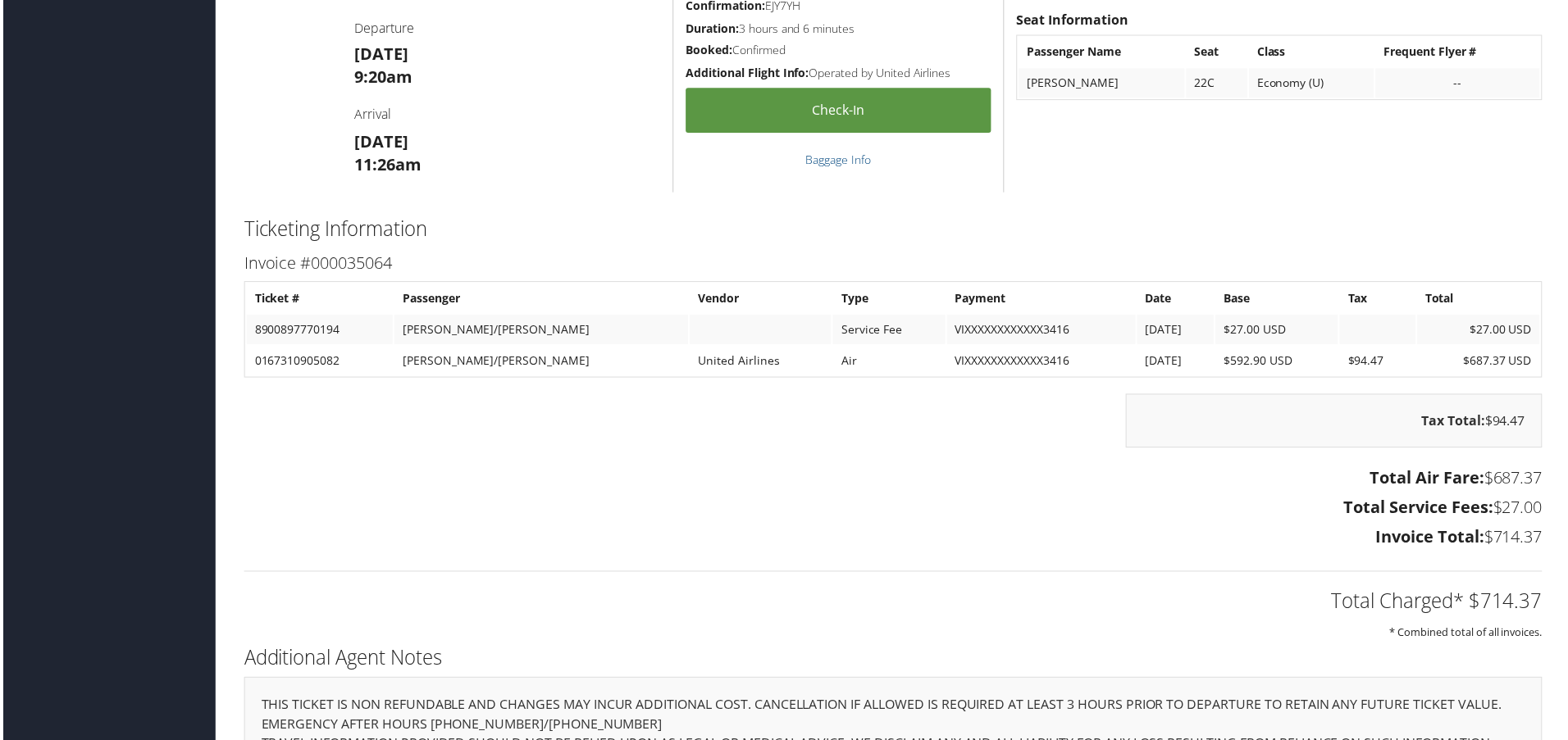
scroll to position [1886, 0]
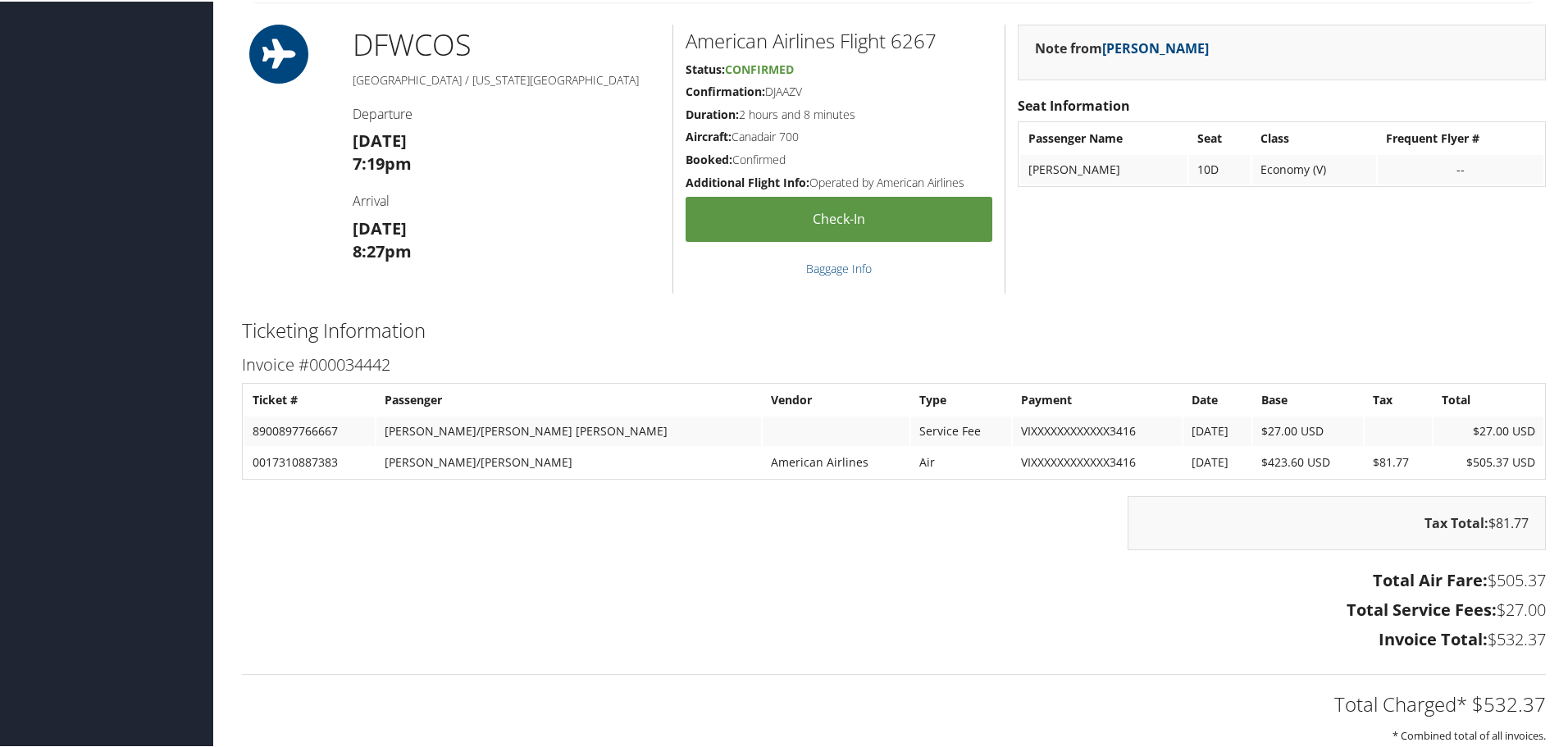
scroll to position [1860, 0]
